Goal: Transaction & Acquisition: Purchase product/service

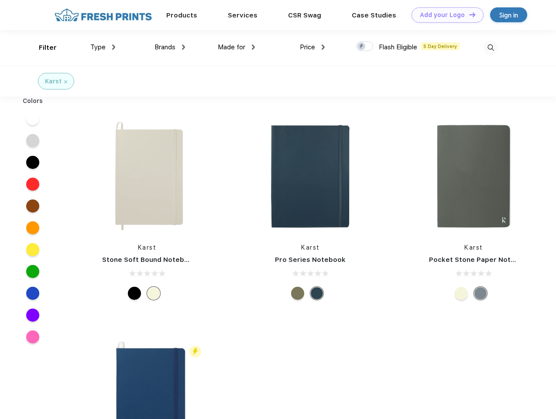
click at [444, 15] on link "Add your Logo Design Tool" at bounding box center [447, 14] width 72 height 15
click at [0, 0] on div "Design Tool" at bounding box center [0, 0] width 0 height 0
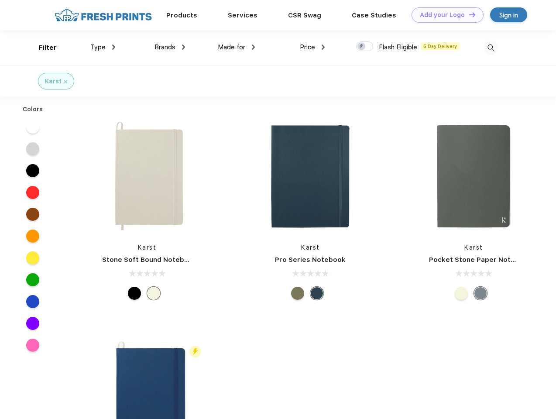
click at [468, 14] on link "Add your Logo Design Tool" at bounding box center [447, 14] width 72 height 15
click at [42, 48] on div "Filter" at bounding box center [48, 48] width 18 height 10
click at [103, 47] on span "Type" at bounding box center [97, 47] width 15 height 8
click at [170, 47] on span "Brands" at bounding box center [164, 47] width 21 height 8
click at [236, 47] on span "Made for" at bounding box center [231, 47] width 27 height 8
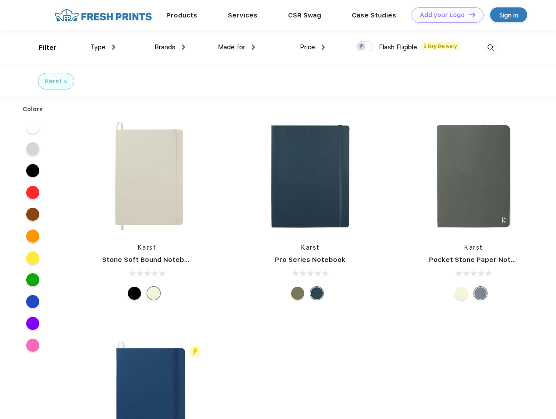
click at [312, 47] on span "Price" at bounding box center [307, 47] width 15 height 8
click at [365, 47] on div at bounding box center [364, 46] width 17 height 10
click at [362, 47] on input "checkbox" at bounding box center [359, 44] width 6 height 6
click at [490, 48] on img at bounding box center [490, 48] width 14 height 14
